Goal: Task Accomplishment & Management: Use online tool/utility

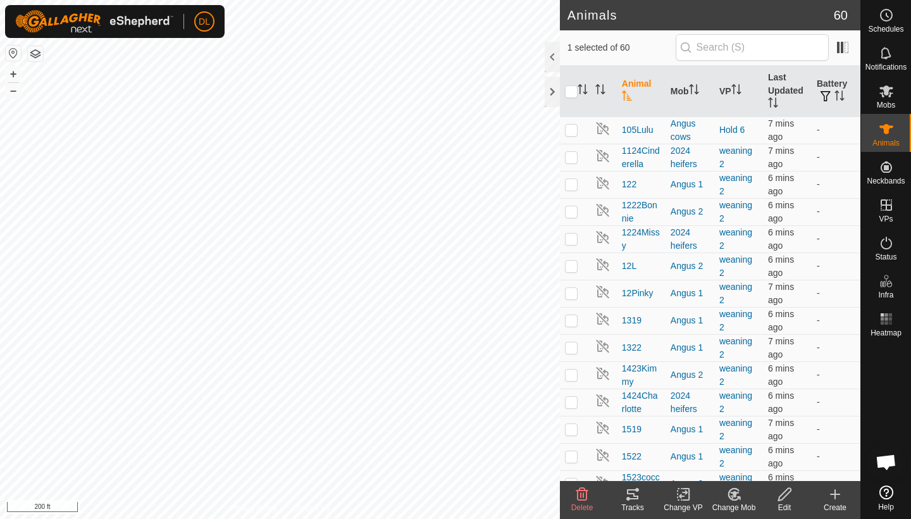
checkbox input "true"
click at [681, 495] on icon at bounding box center [683, 494] width 9 height 8
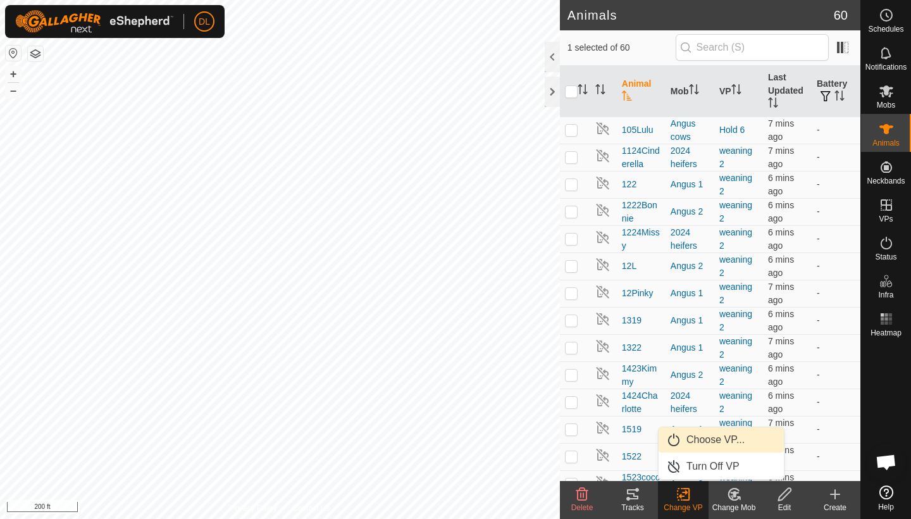
click at [695, 444] on link "Choose VP..." at bounding box center [721, 439] width 125 height 25
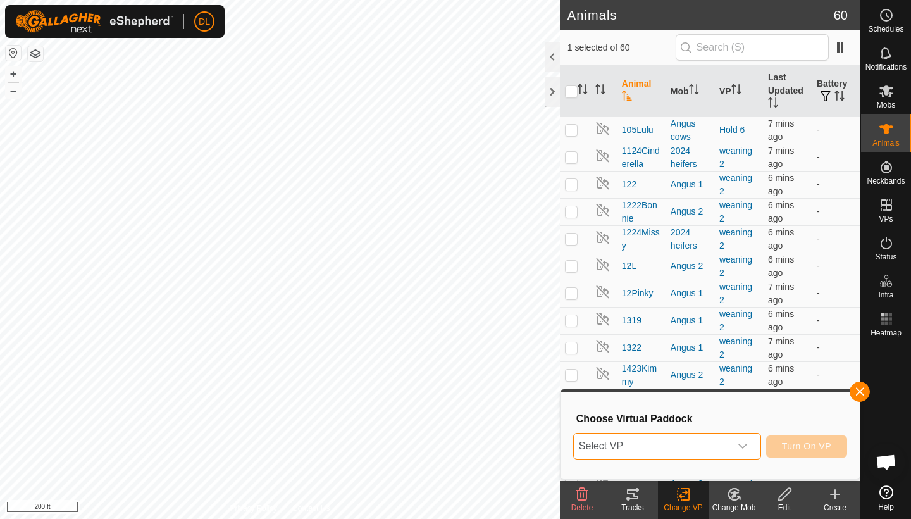
click at [663, 447] on span "Select VP" at bounding box center [652, 445] width 156 height 25
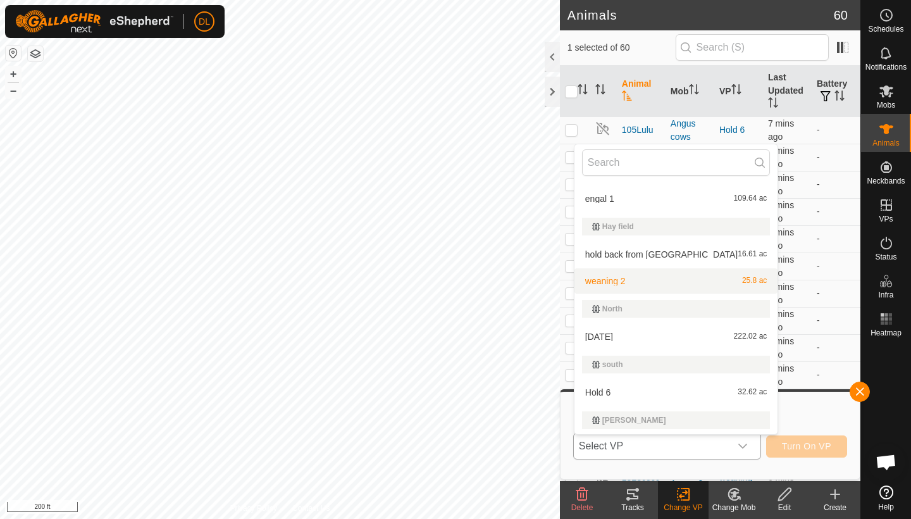
scroll to position [138, 0]
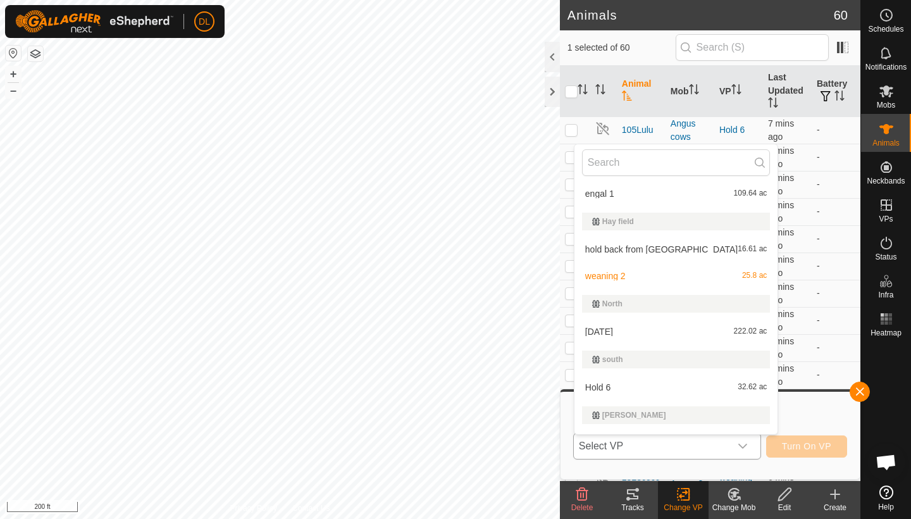
click at [614, 387] on li "Hold 6 32.62 ac" at bounding box center [677, 387] width 204 height 25
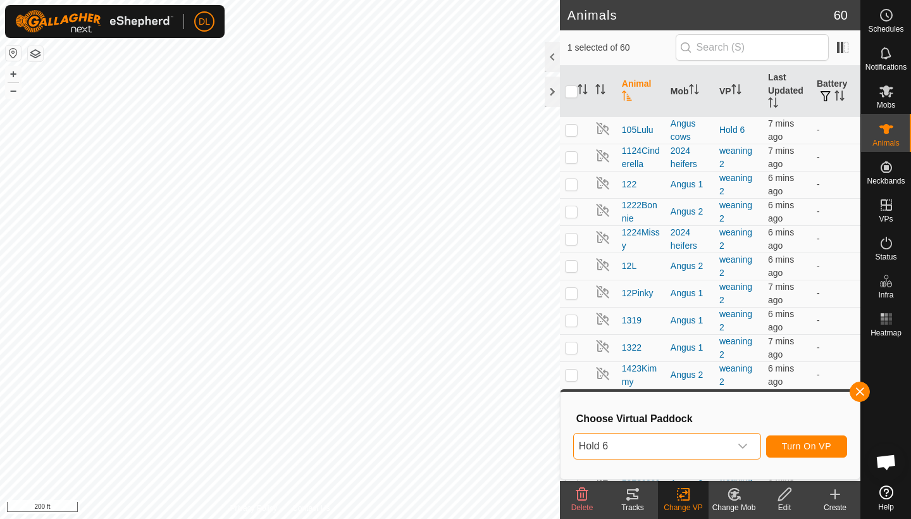
click at [797, 445] on span "Turn On VP" at bounding box center [806, 446] width 49 height 10
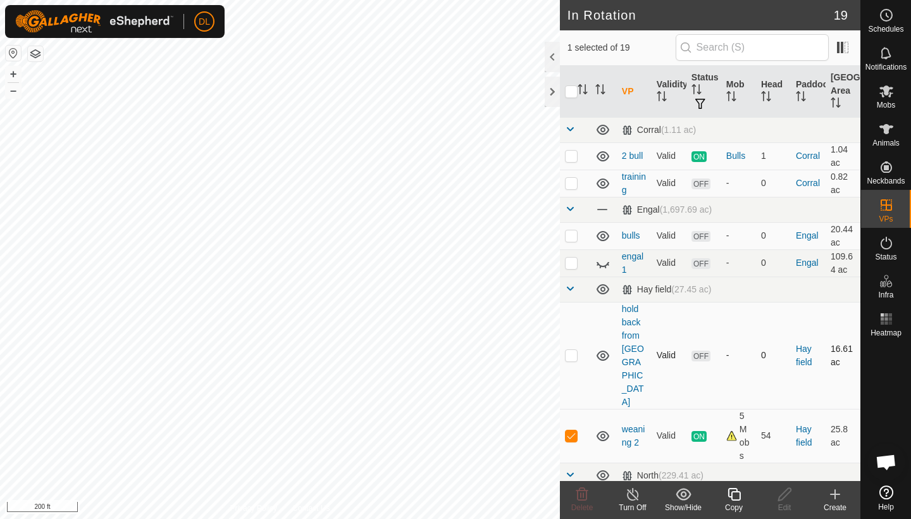
click at [571, 350] on p-checkbox at bounding box center [571, 355] width 13 height 10
checkbox input "true"
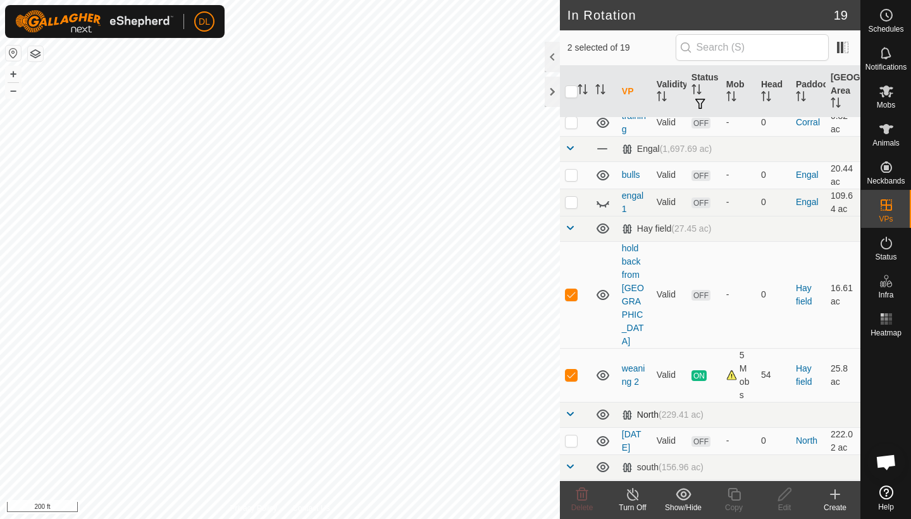
scroll to position [61, 0]
click at [570, 494] on p-checkbox at bounding box center [571, 499] width 13 height 10
checkbox input "true"
click at [577, 369] on p-checkbox at bounding box center [571, 374] width 13 height 10
checkbox input "false"
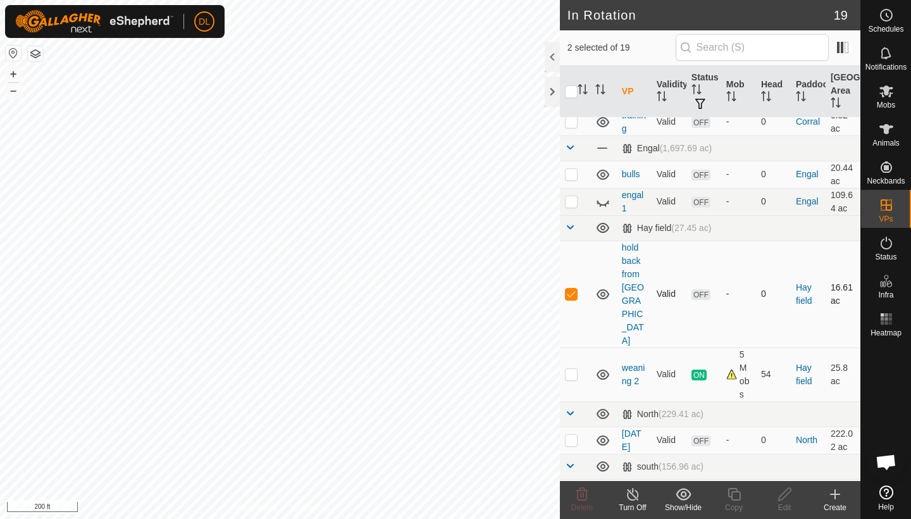
click at [573, 289] on p-checkbox at bounding box center [571, 294] width 13 height 10
checkbox input "false"
click at [736, 501] on icon at bounding box center [734, 494] width 16 height 15
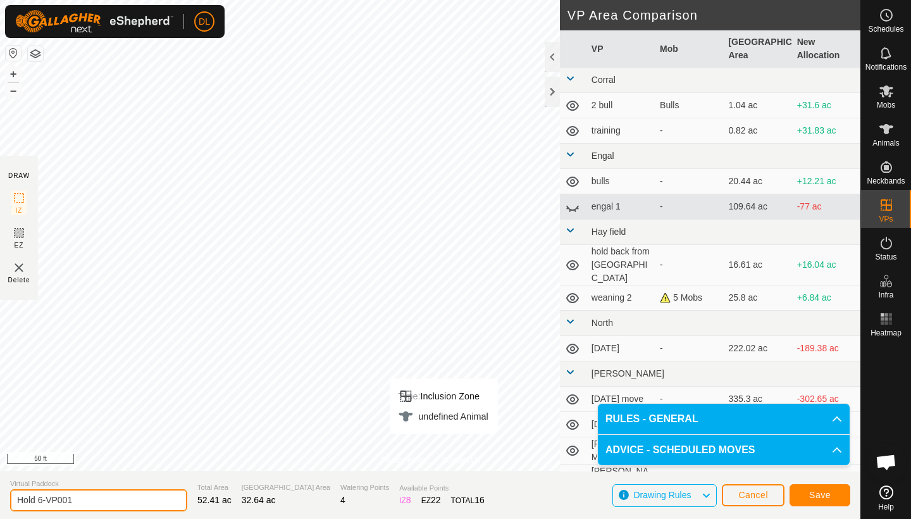
drag, startPoint x: 83, startPoint y: 500, endPoint x: 12, endPoint y: 494, distance: 71.1
click at [10, 494] on input "Hold 6-VP001" at bounding box center [98, 500] width 177 height 22
type input "6"
click at [829, 494] on span "Save" at bounding box center [820, 495] width 22 height 10
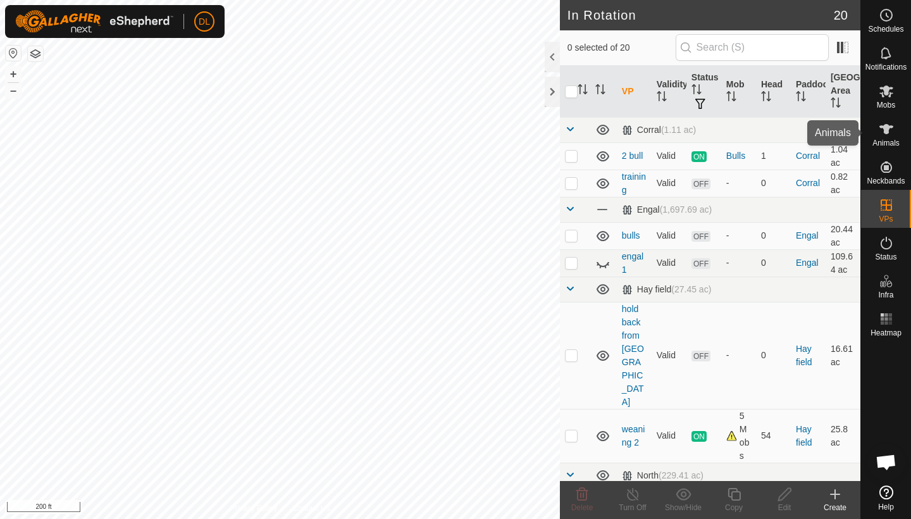
click at [896, 140] on span "Animals" at bounding box center [886, 143] width 27 height 8
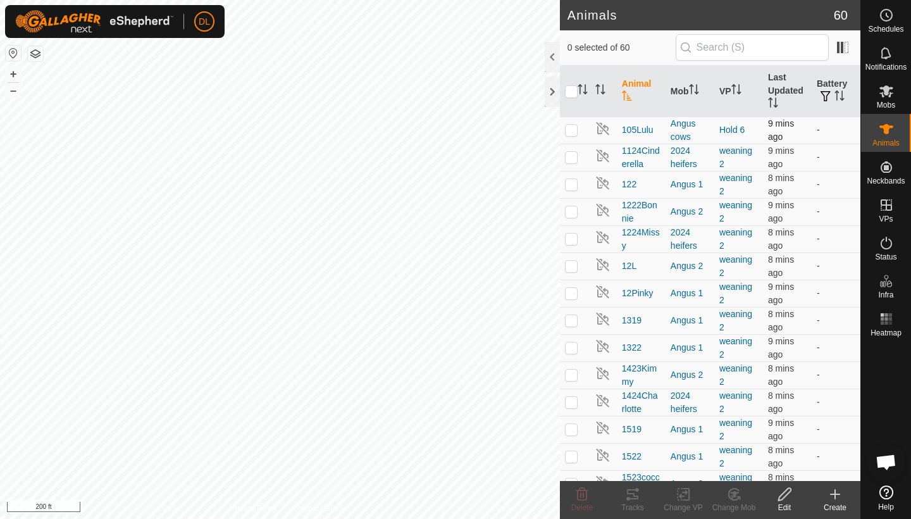
click at [573, 128] on p-checkbox at bounding box center [571, 130] width 13 height 10
checkbox input "true"
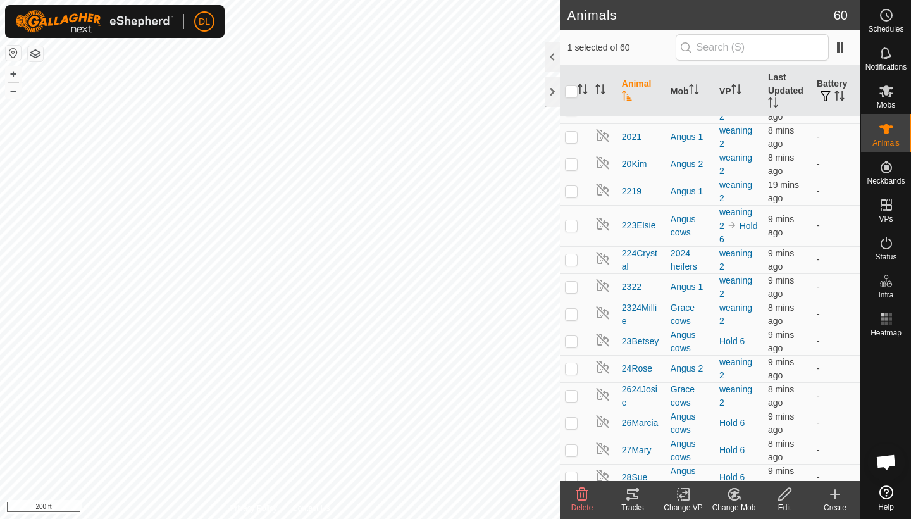
scroll to position [621, 0]
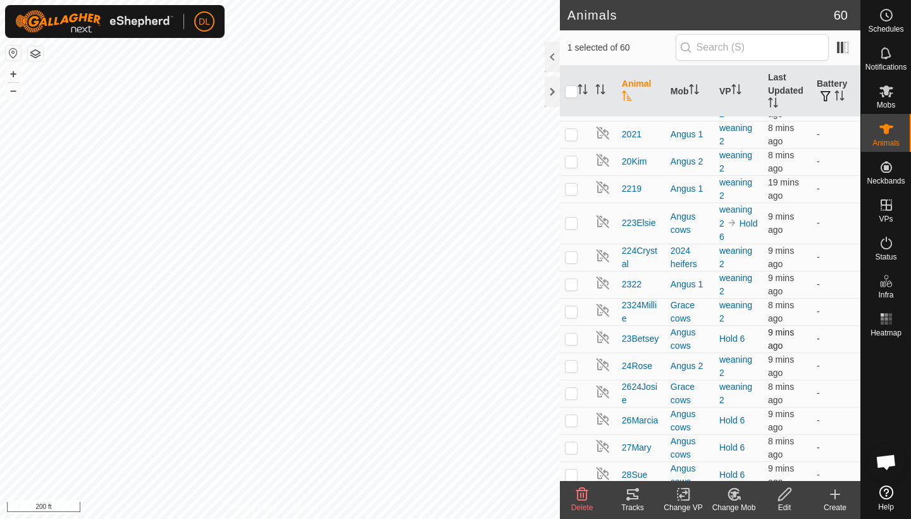
click at [573, 337] on p-checkbox at bounding box center [571, 338] width 13 height 10
checkbox input "true"
click at [573, 421] on p-checkbox at bounding box center [571, 420] width 13 height 10
checkbox input "true"
click at [575, 445] on p-checkbox at bounding box center [571, 447] width 13 height 10
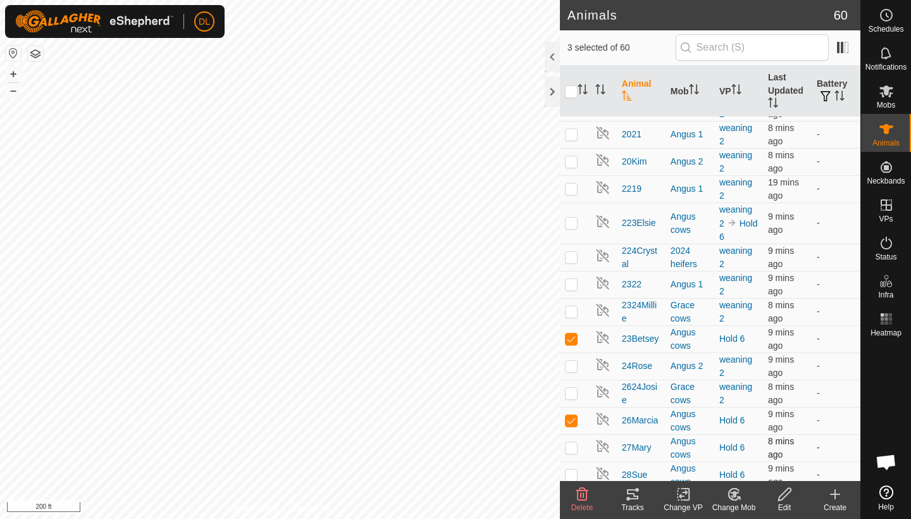
checkbox input "true"
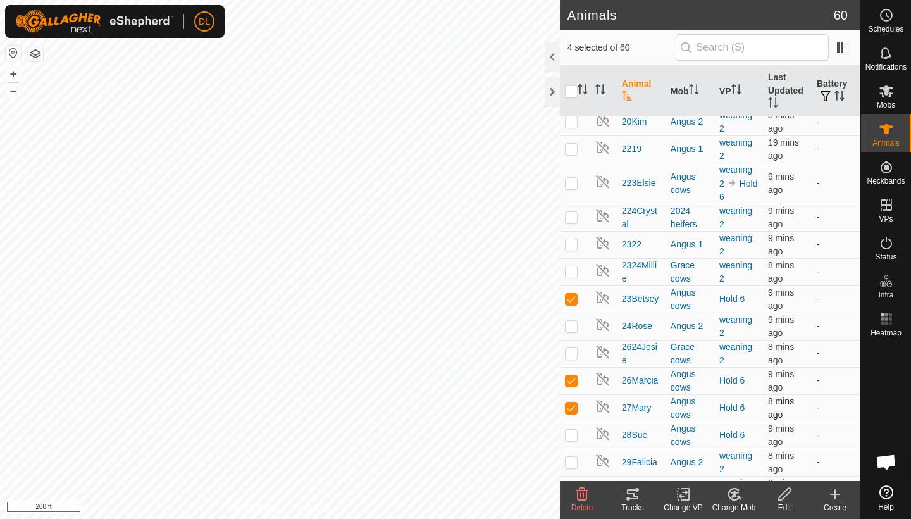
scroll to position [683, 0]
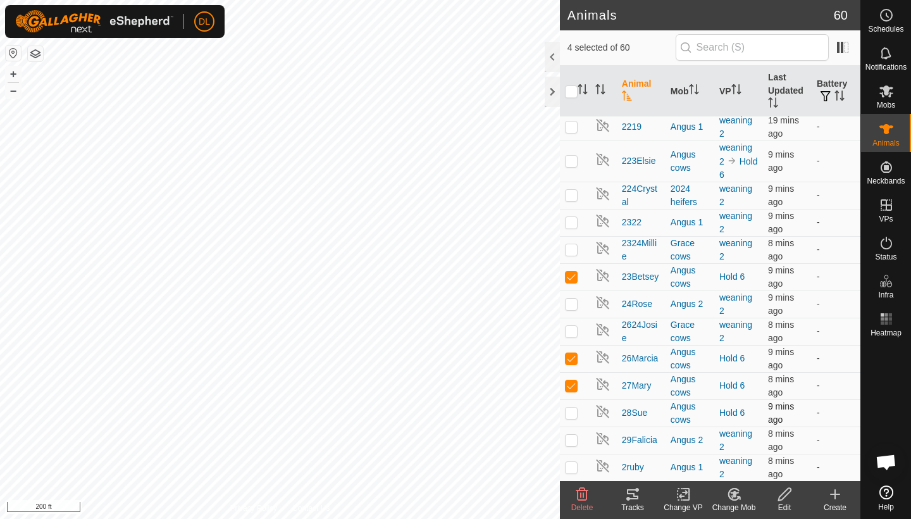
click at [577, 412] on p-checkbox at bounding box center [571, 412] width 13 height 10
checkbox input "true"
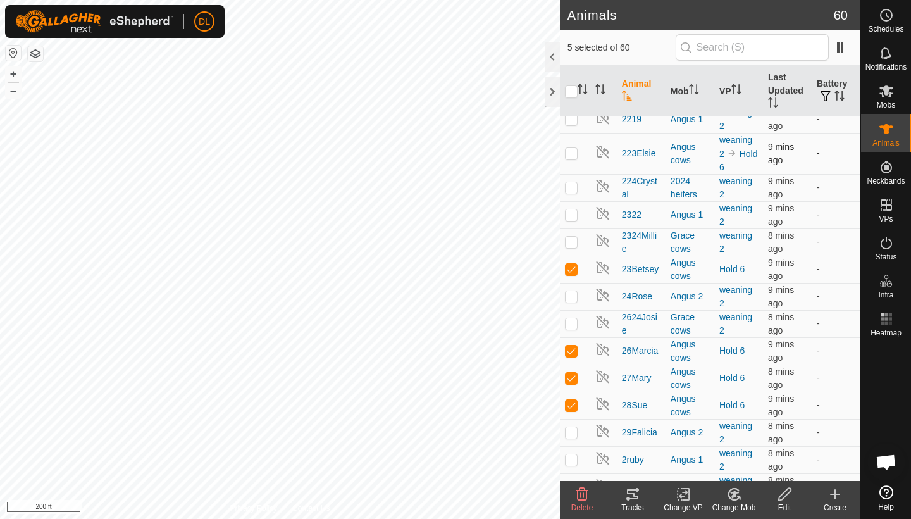
click at [573, 158] on p-checkbox at bounding box center [571, 153] width 13 height 10
checkbox input "true"
click at [681, 502] on div "Change VP" at bounding box center [683, 507] width 51 height 11
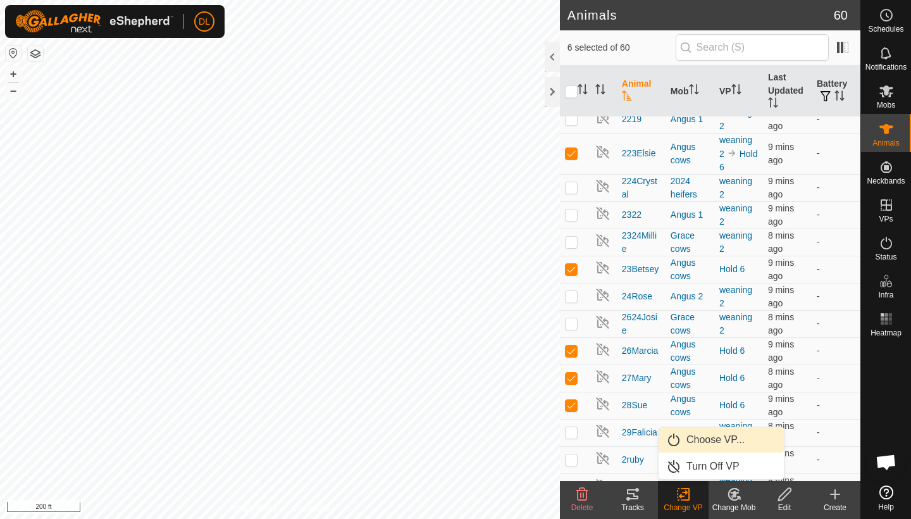
click at [692, 438] on link "Choose VP..." at bounding box center [721, 439] width 125 height 25
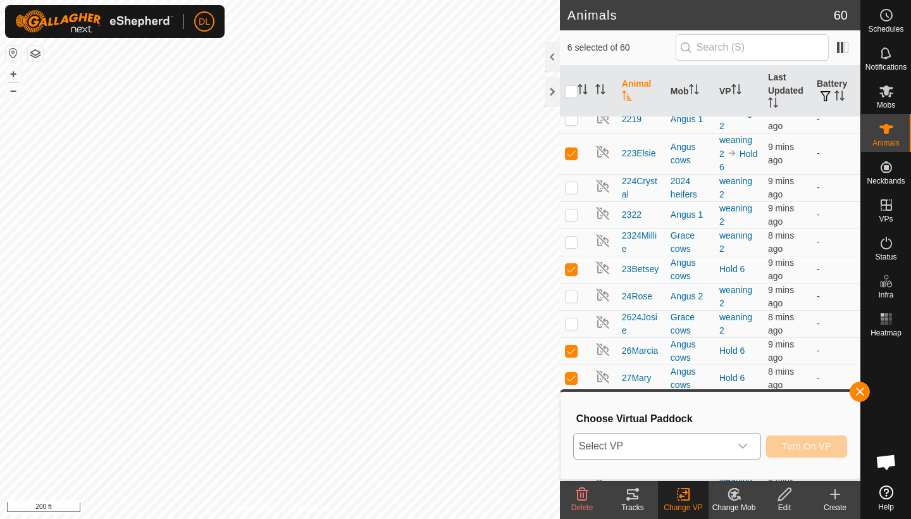
click at [675, 450] on span "Select VP" at bounding box center [652, 445] width 156 height 25
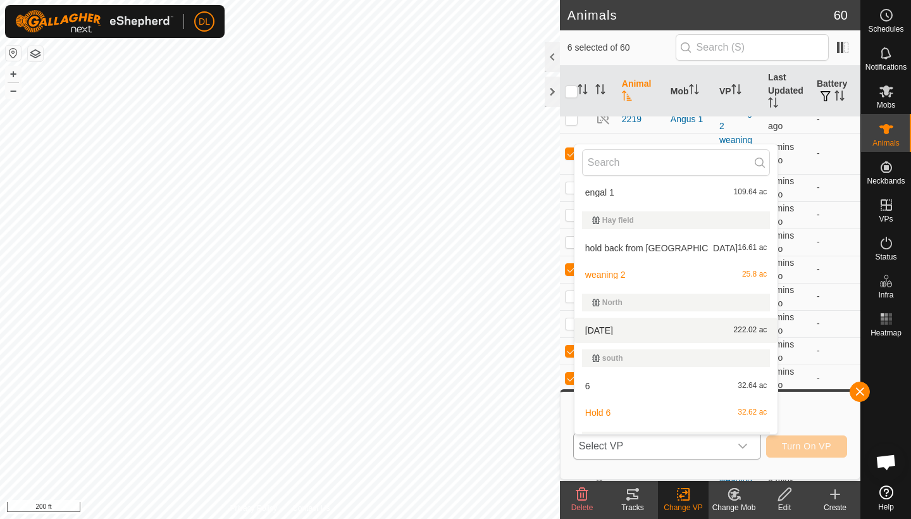
scroll to position [142, 0]
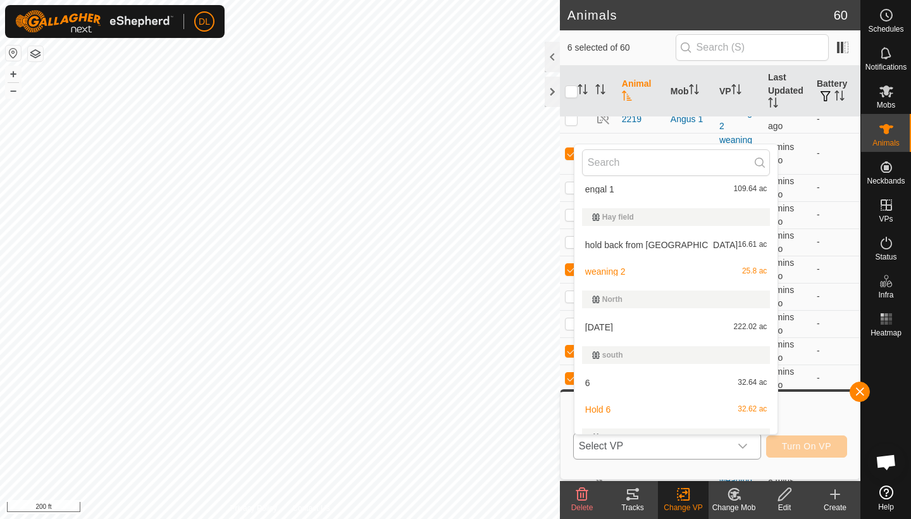
click at [590, 383] on li "6 32.64 ac" at bounding box center [677, 382] width 204 height 25
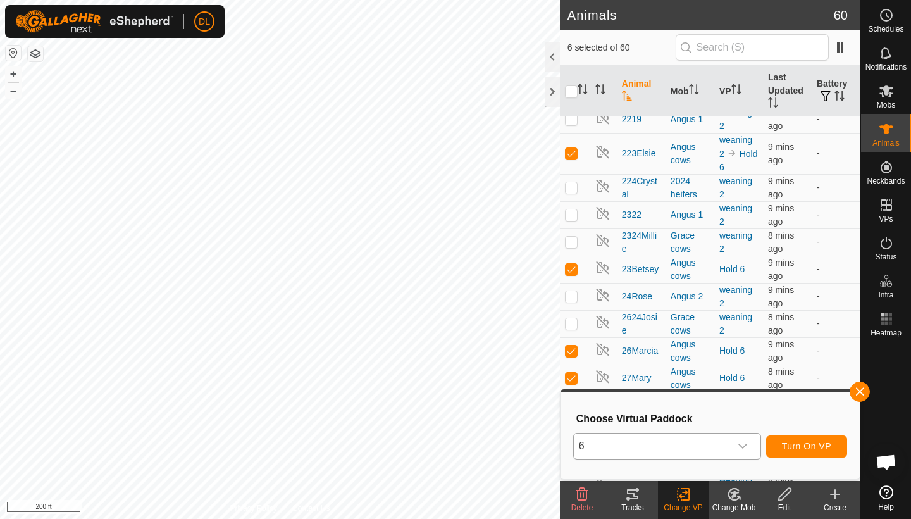
click at [819, 447] on span "Turn On VP" at bounding box center [806, 446] width 49 height 10
